Goal: Entertainment & Leisure: Consume media (video, audio)

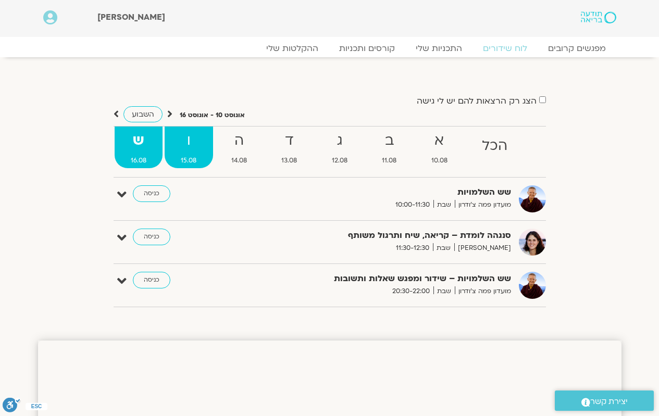
click at [182, 153] on link "ו 15.08" at bounding box center [189, 148] width 48 height 42
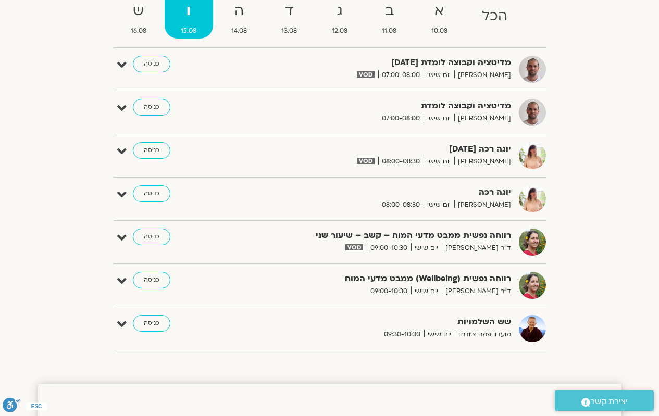
scroll to position [208, 0]
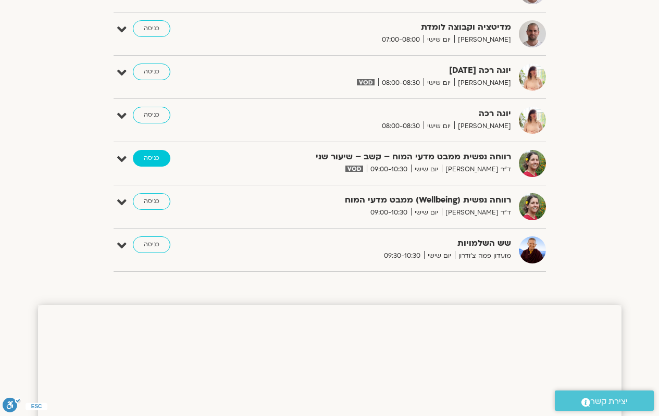
click at [156, 158] on link "כניסה" at bounding box center [151, 158] width 37 height 17
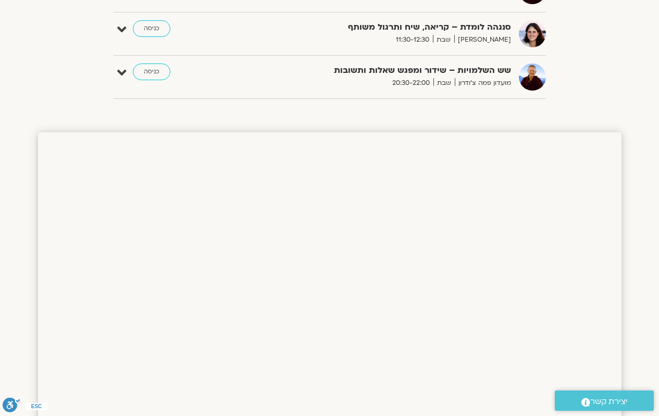
scroll to position [371, 0]
